Goal: Task Accomplishment & Management: Manage account settings

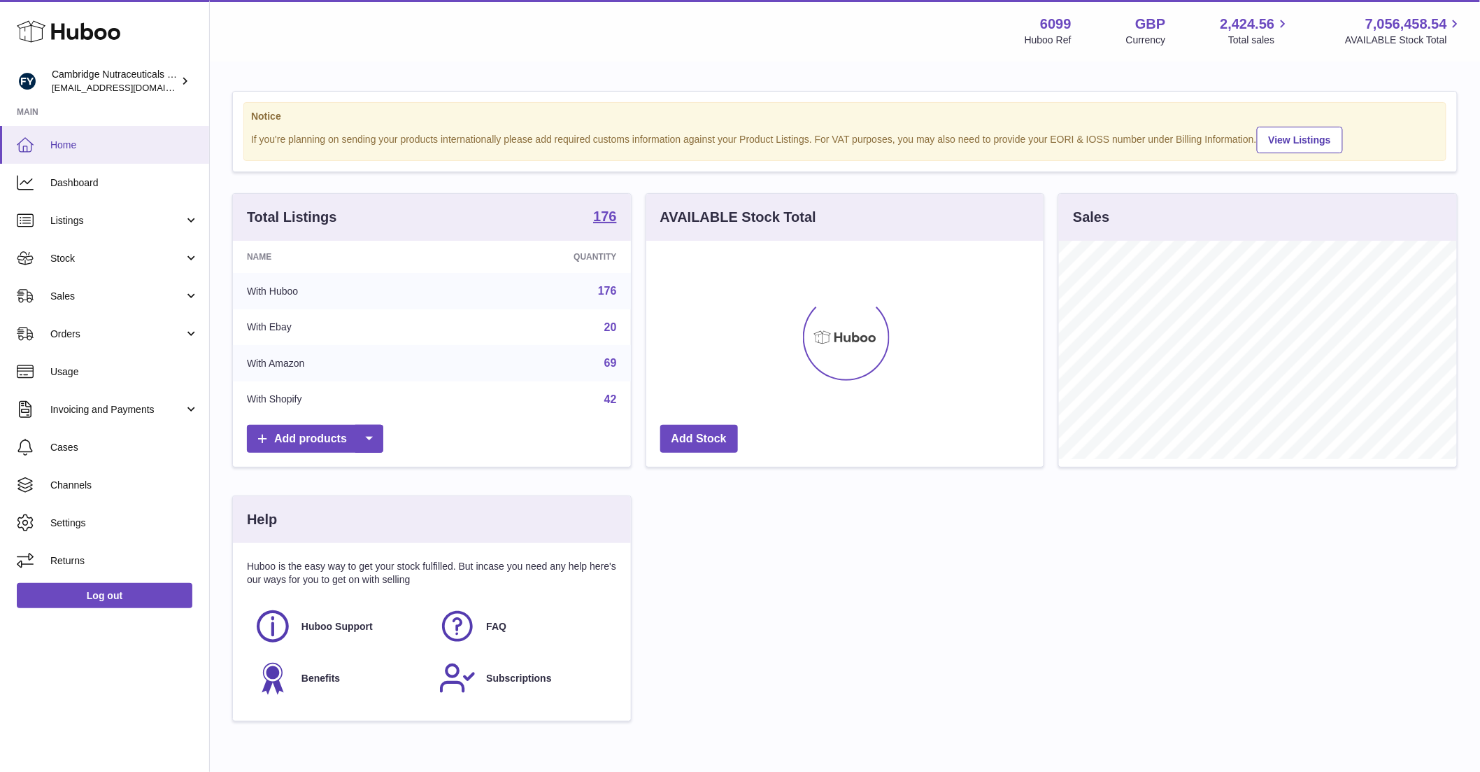
scroll to position [218, 397]
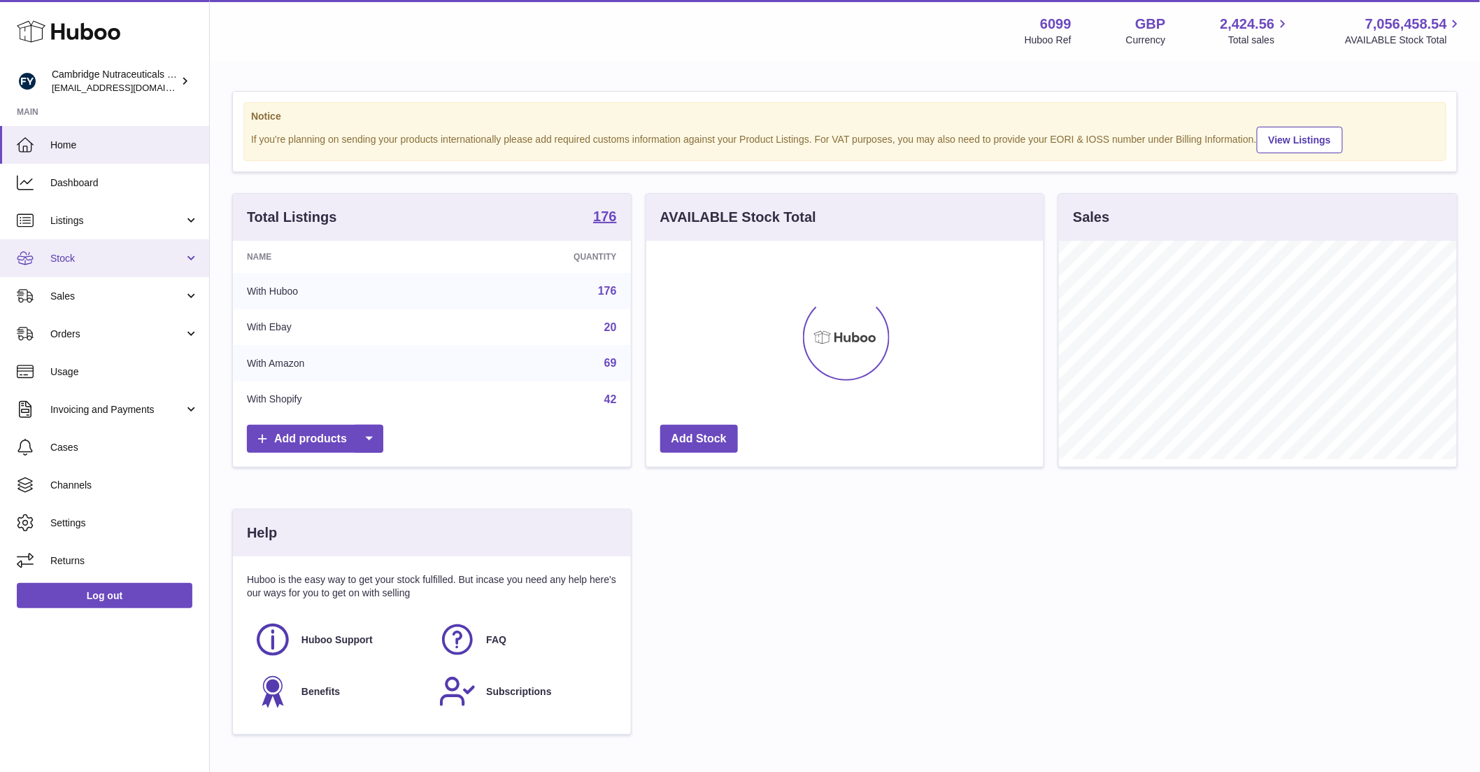
click at [64, 252] on span "Stock" at bounding box center [117, 258] width 134 height 13
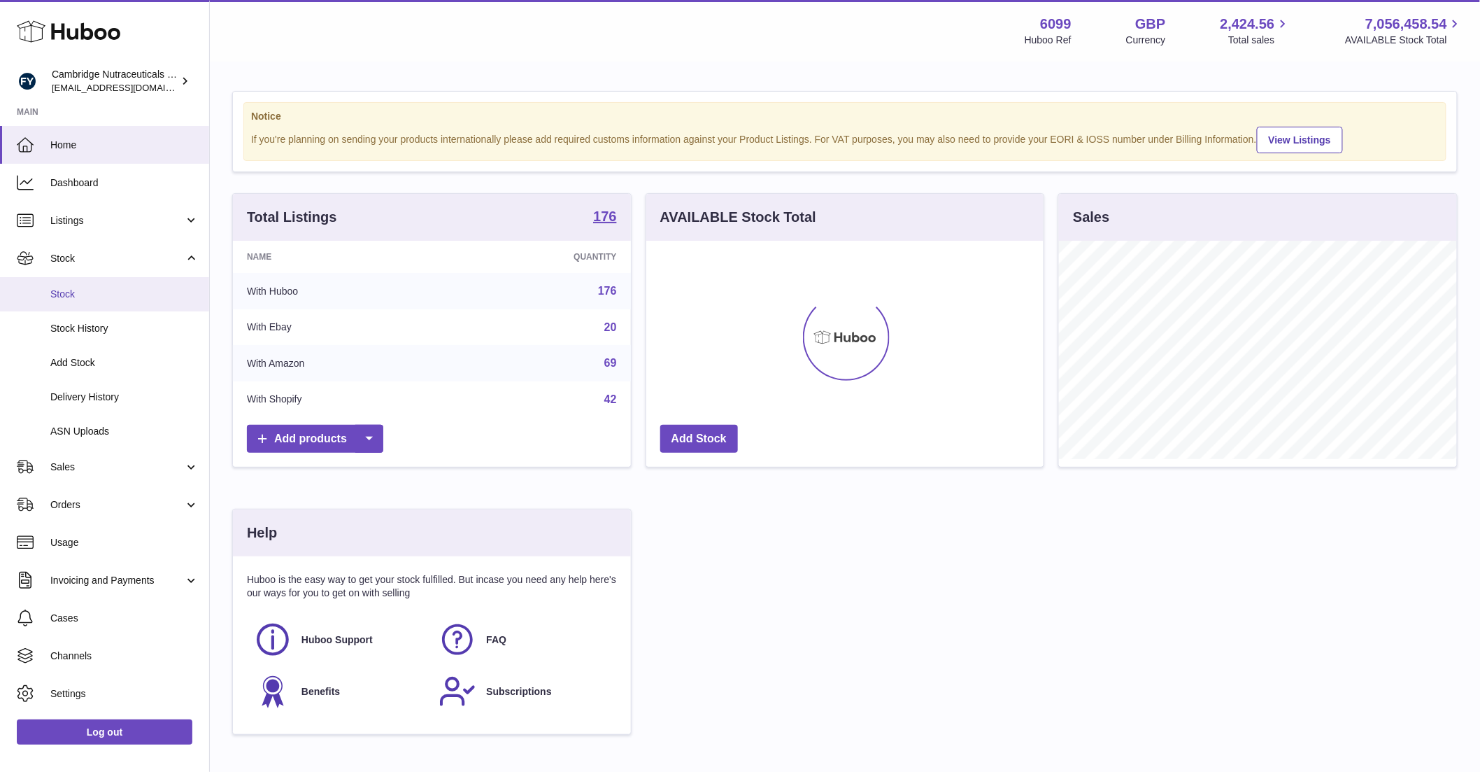
click at [64, 288] on span "Stock" at bounding box center [124, 294] width 148 height 13
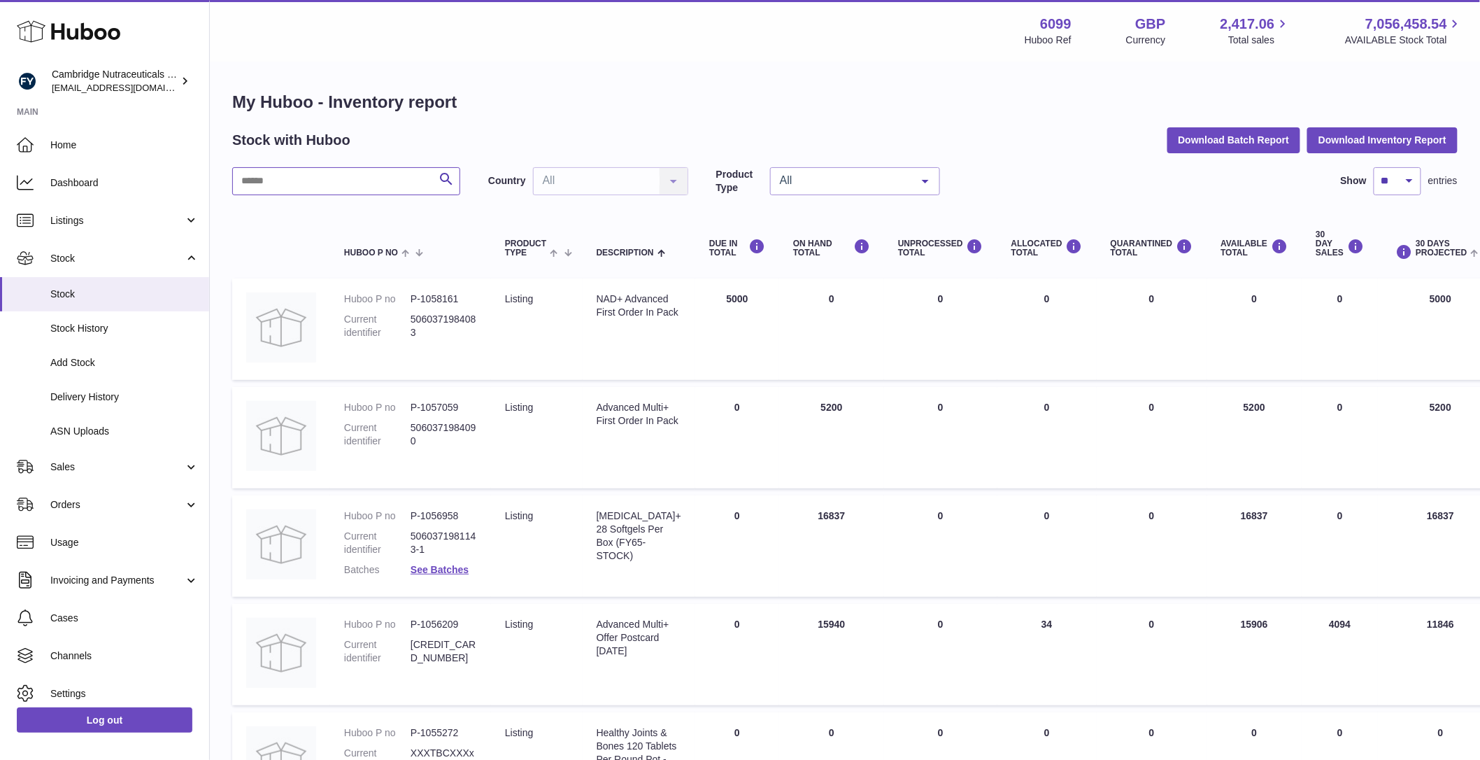
click at [308, 187] on input "text" at bounding box center [346, 181] width 228 height 28
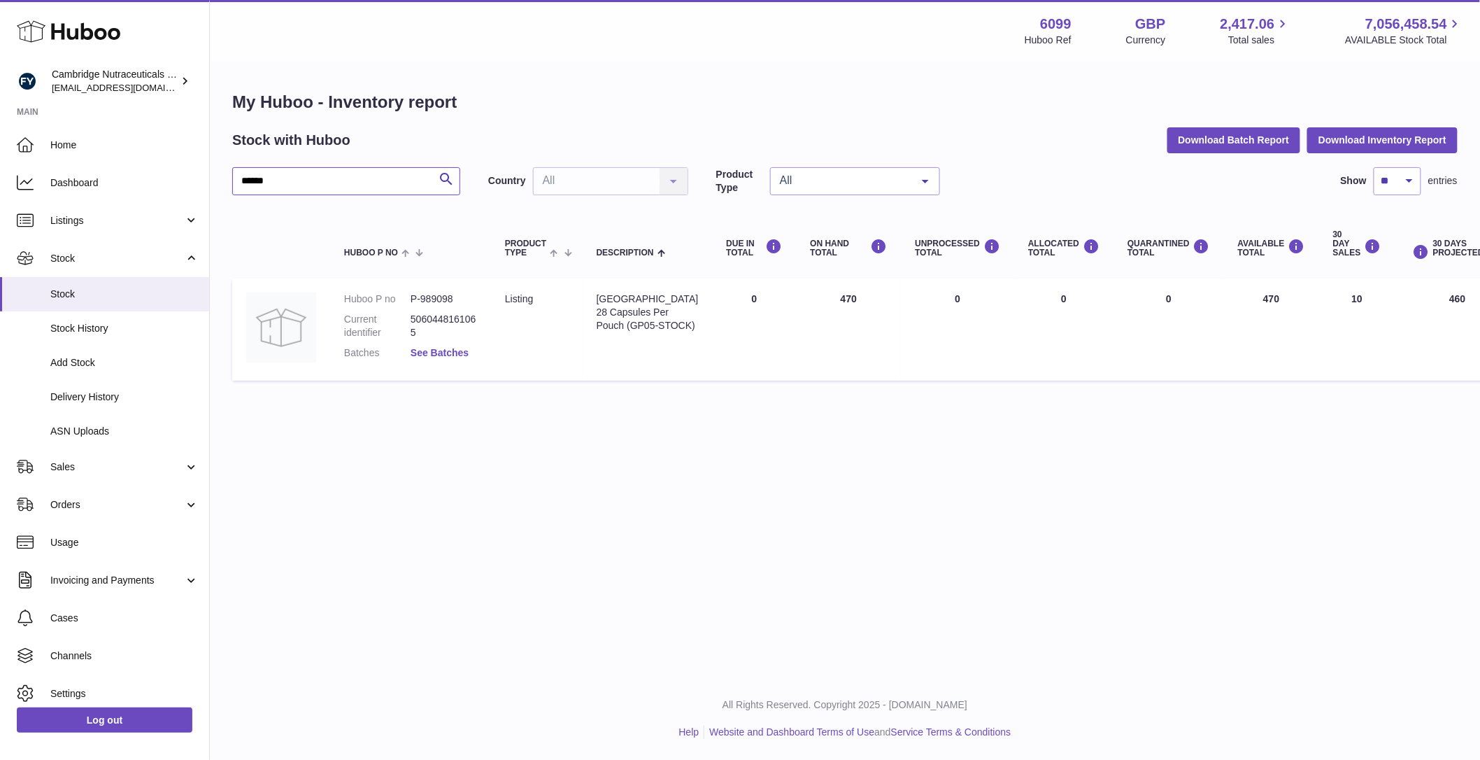
type input "******"
click at [438, 354] on link "See Batches" at bounding box center [440, 352] width 58 height 11
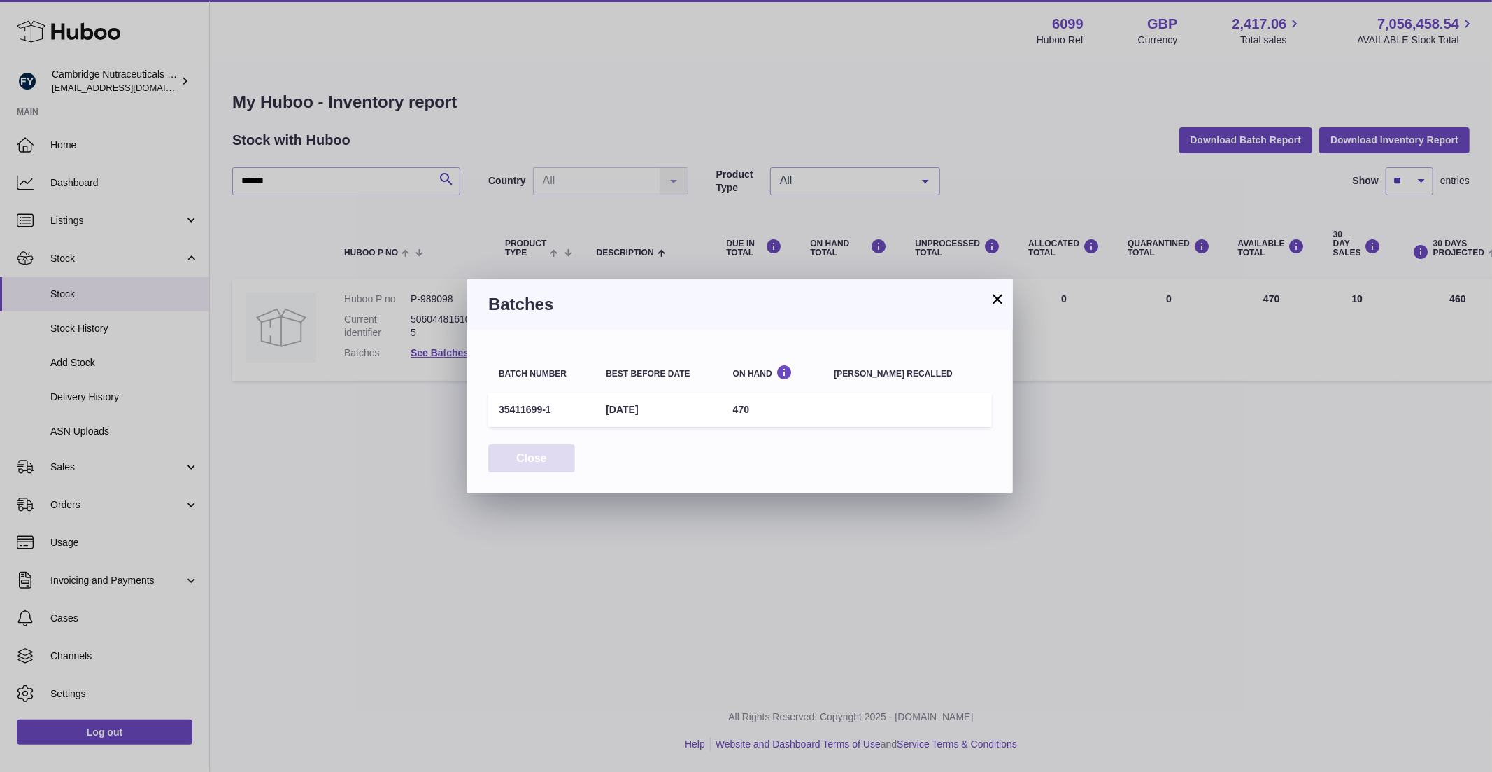
click at [562, 467] on button "Close" at bounding box center [531, 458] width 87 height 29
